Goal: Task Accomplishment & Management: Use online tool/utility

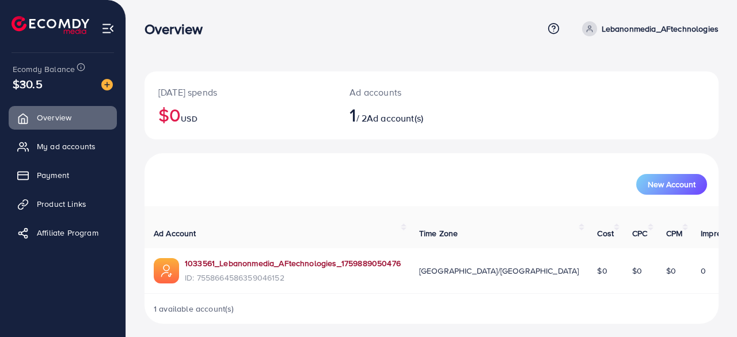
click at [285, 257] on link "1033561_Lebanonmedia_AFtechnologies_1759889050476" at bounding box center [293, 263] width 216 height 12
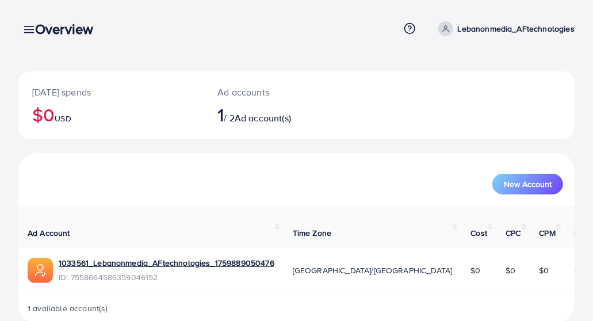
click at [448, 30] on icon at bounding box center [445, 31] width 5 height 2
click at [491, 94] on span "Log out" at bounding box center [505, 94] width 31 height 14
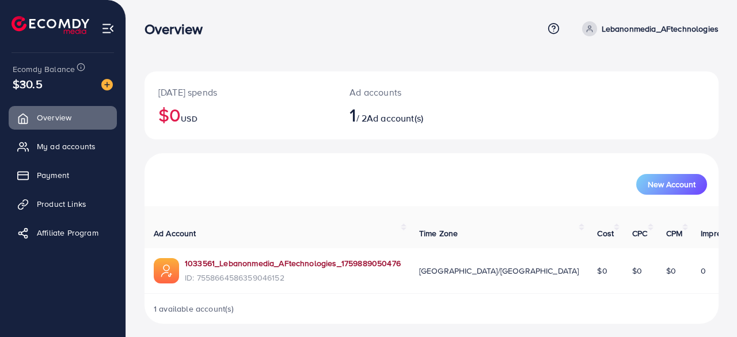
click at [318, 257] on link "1033561_Lebanonmedia_AFtechnologies_1759889050476" at bounding box center [293, 263] width 216 height 12
